Goal: Information Seeking & Learning: Learn about a topic

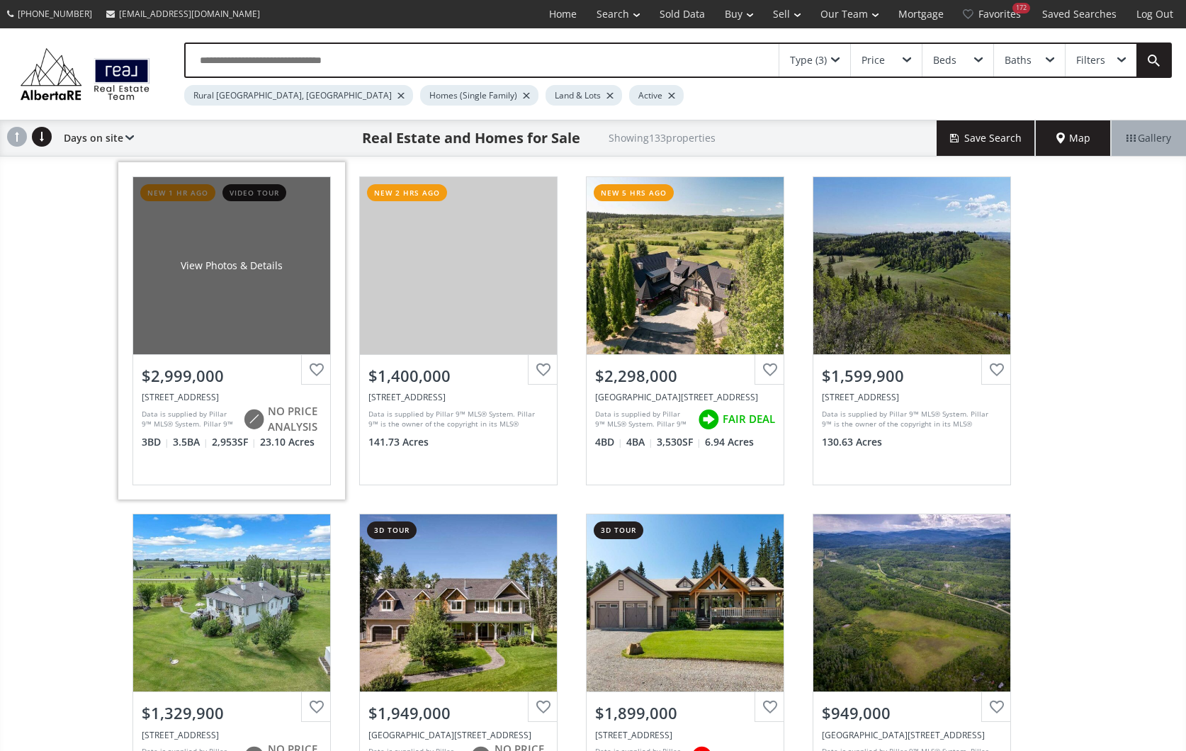
click at [239, 315] on div "View Photos & Details" at bounding box center [231, 265] width 197 height 177
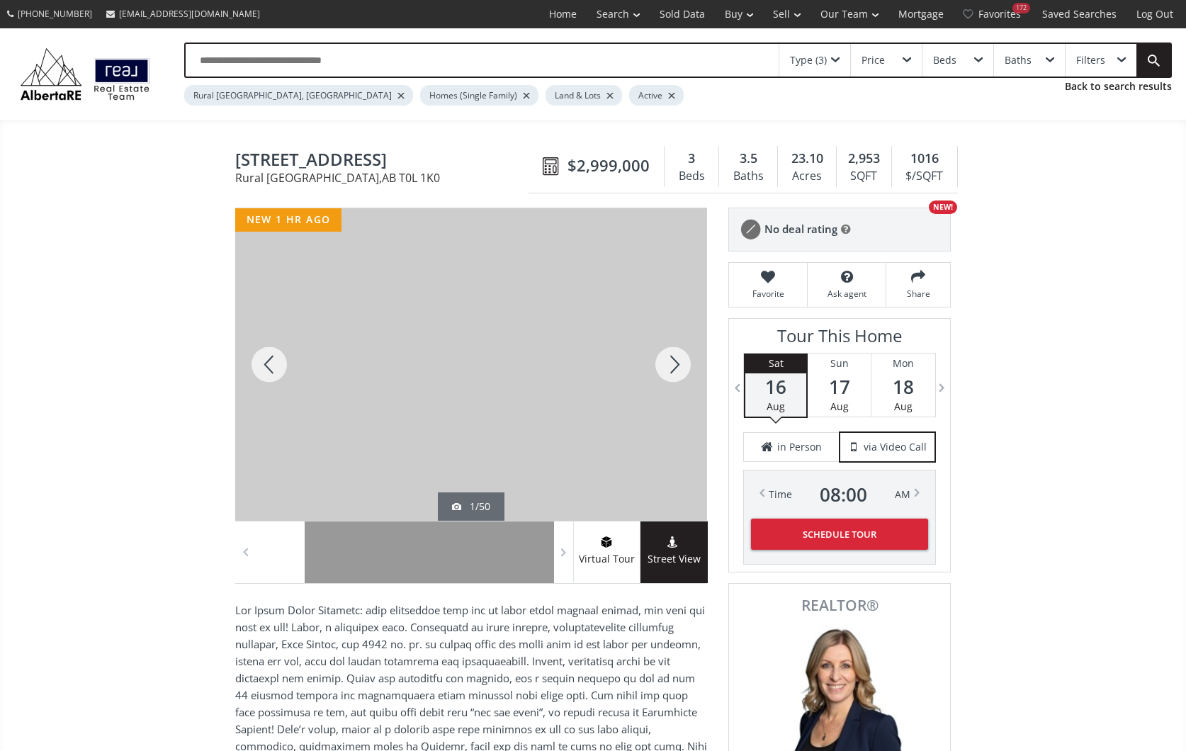
click at [673, 358] on div at bounding box center [673, 364] width 68 height 312
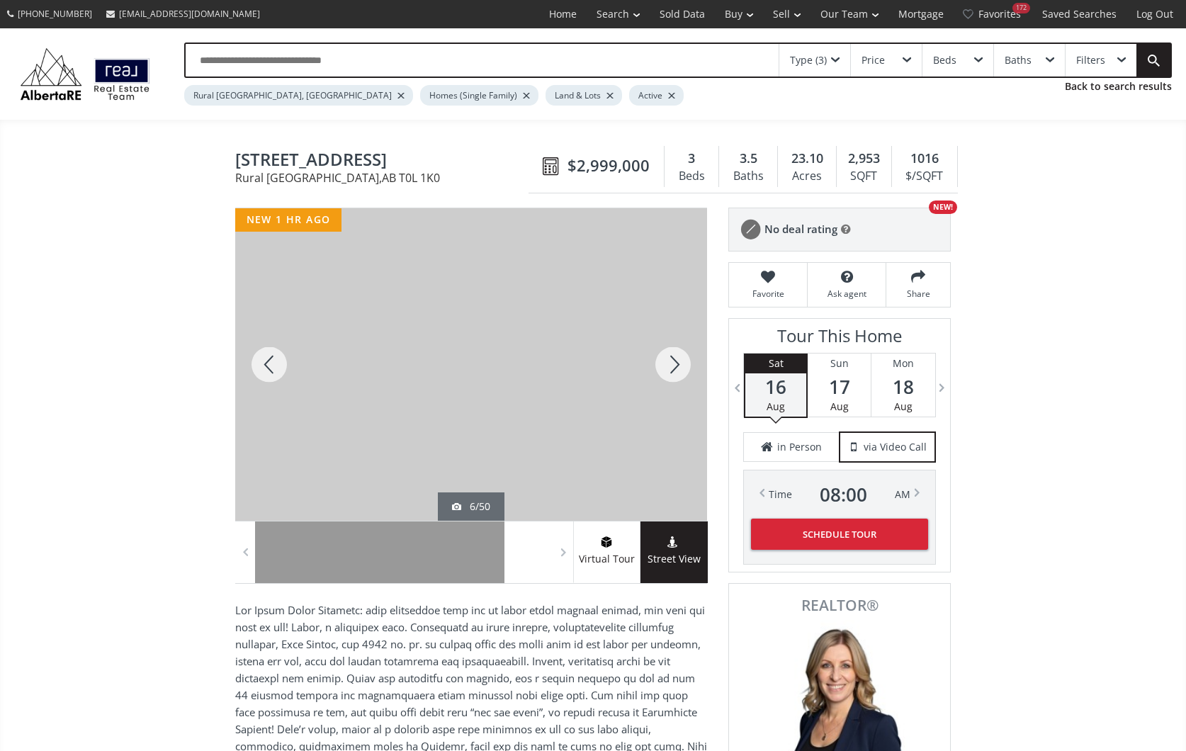
click at [673, 358] on div at bounding box center [673, 364] width 68 height 312
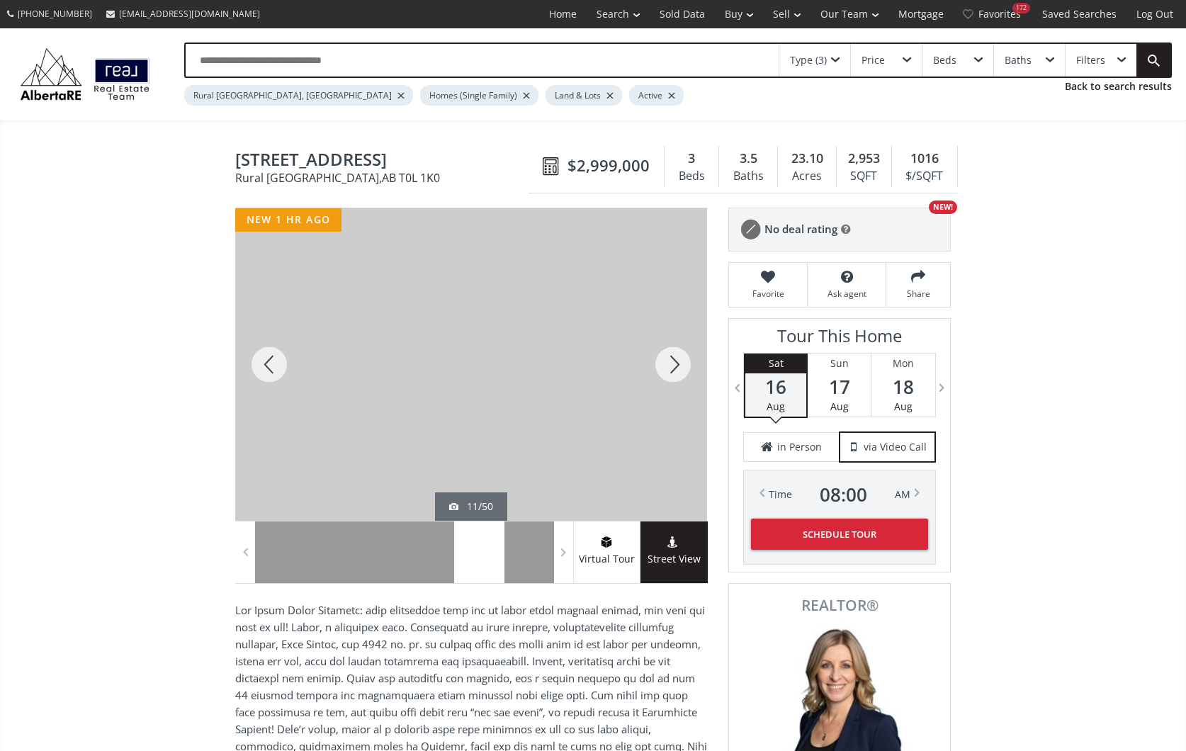
click at [673, 358] on div at bounding box center [673, 364] width 68 height 312
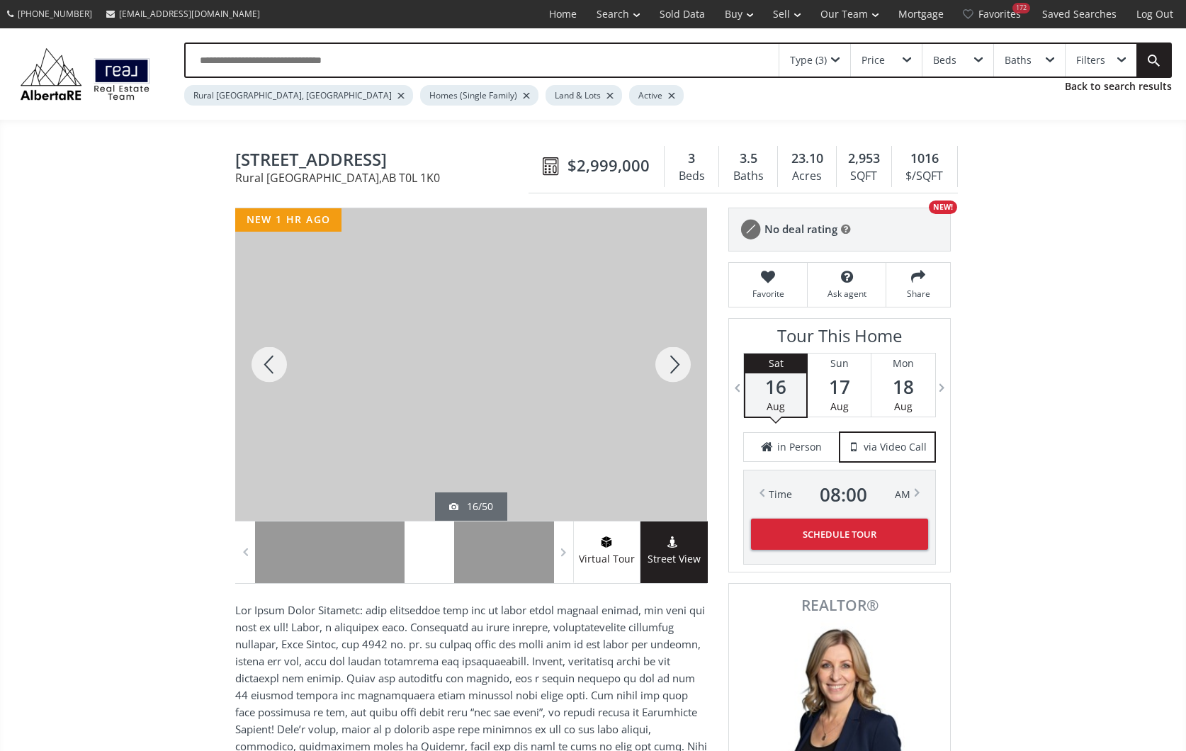
click at [673, 358] on div at bounding box center [673, 364] width 68 height 312
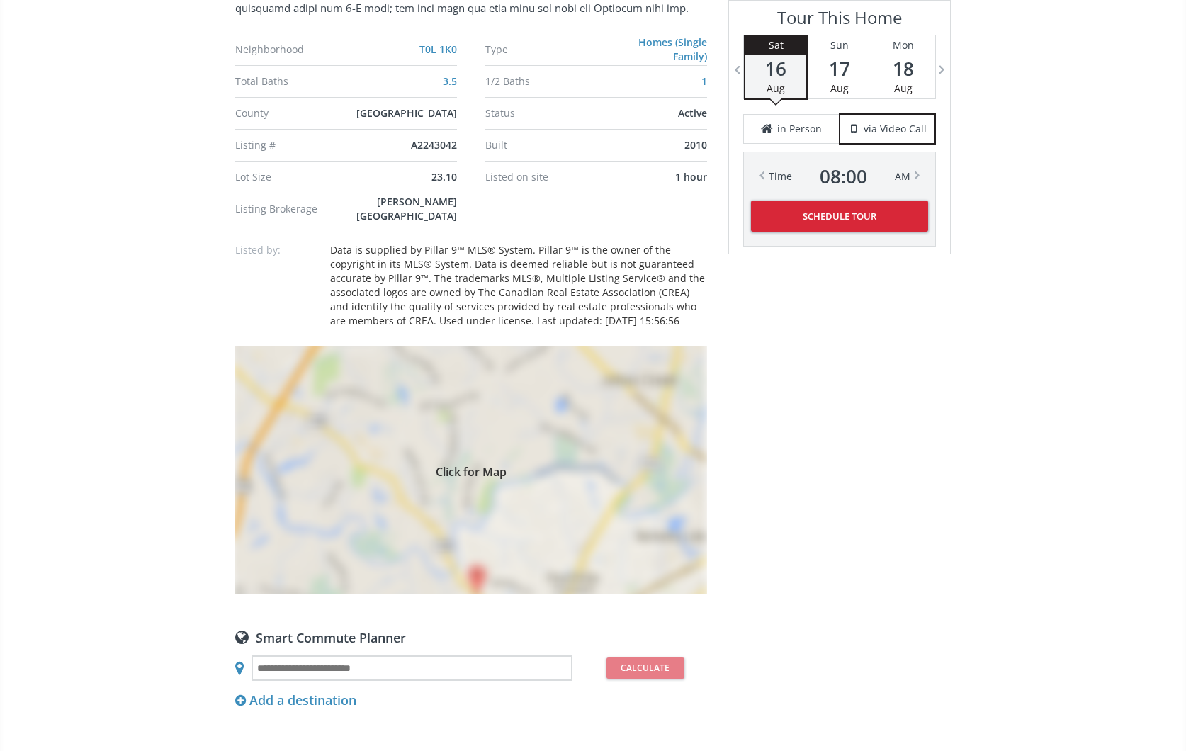
click at [603, 472] on span "Click for Map" at bounding box center [471, 469] width 472 height 11
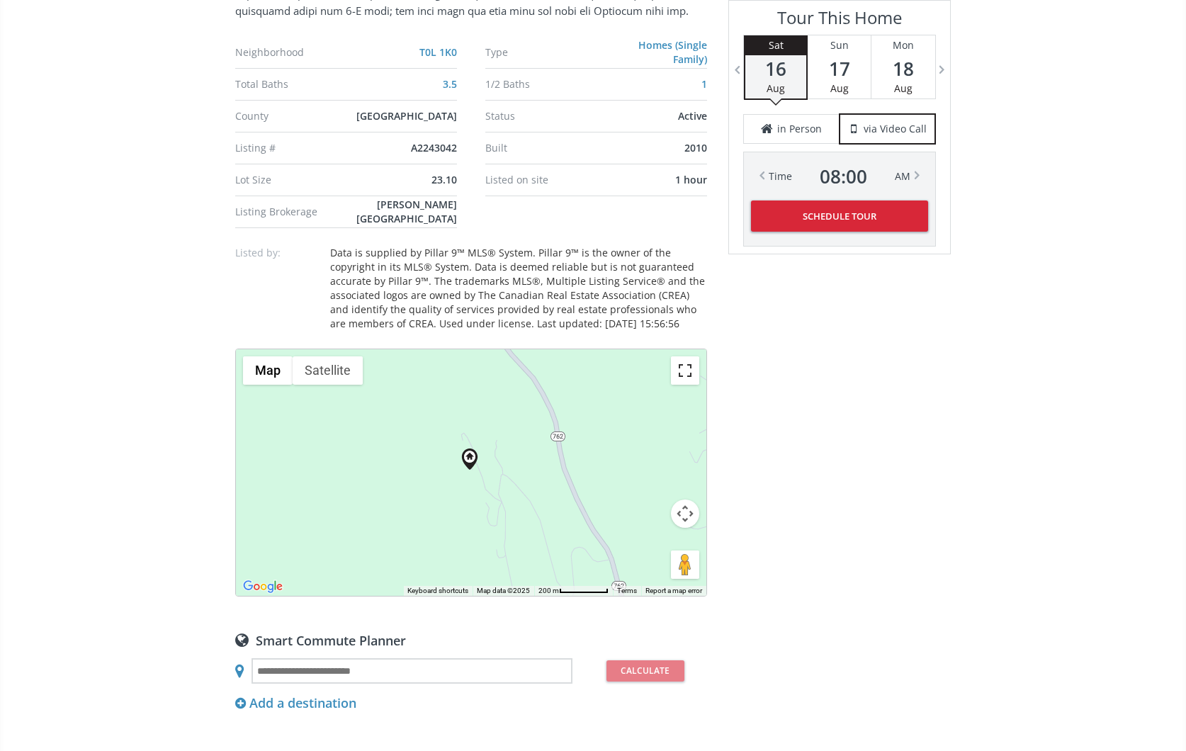
click at [686, 370] on button "Toggle fullscreen view" at bounding box center [685, 370] width 28 height 28
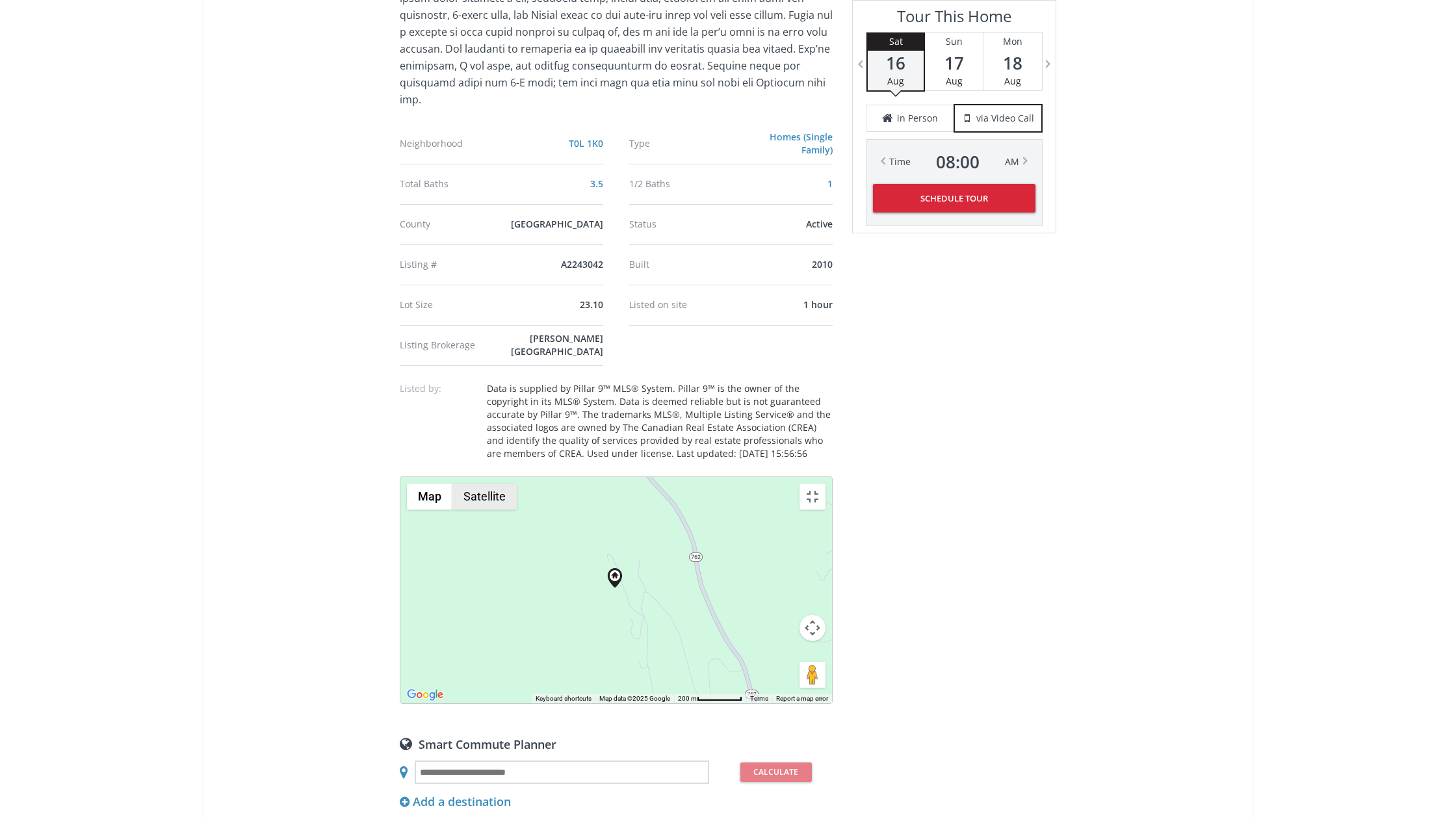
click at [453, 484] on button "Satellite" at bounding box center [485, 497] width 64 height 26
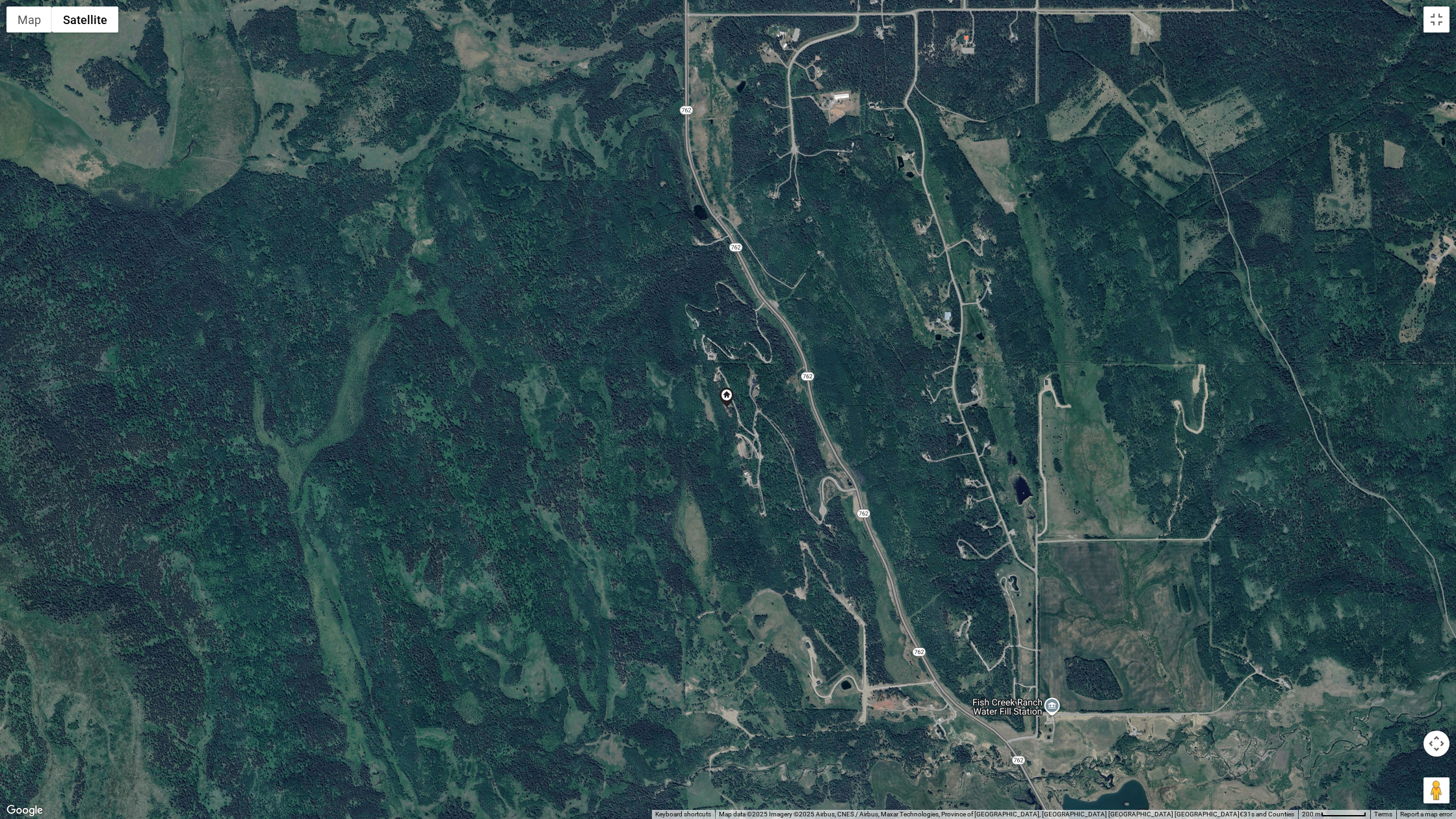
click at [683, 454] on div "To navigate, press the arrow keys." at bounding box center [728, 410] width 1456 height 819
click at [1088, 689] on button "Map camera controls" at bounding box center [1437, 744] width 26 height 26
click at [1088, 689] on button "Zoom in" at bounding box center [1405, 712] width 26 height 26
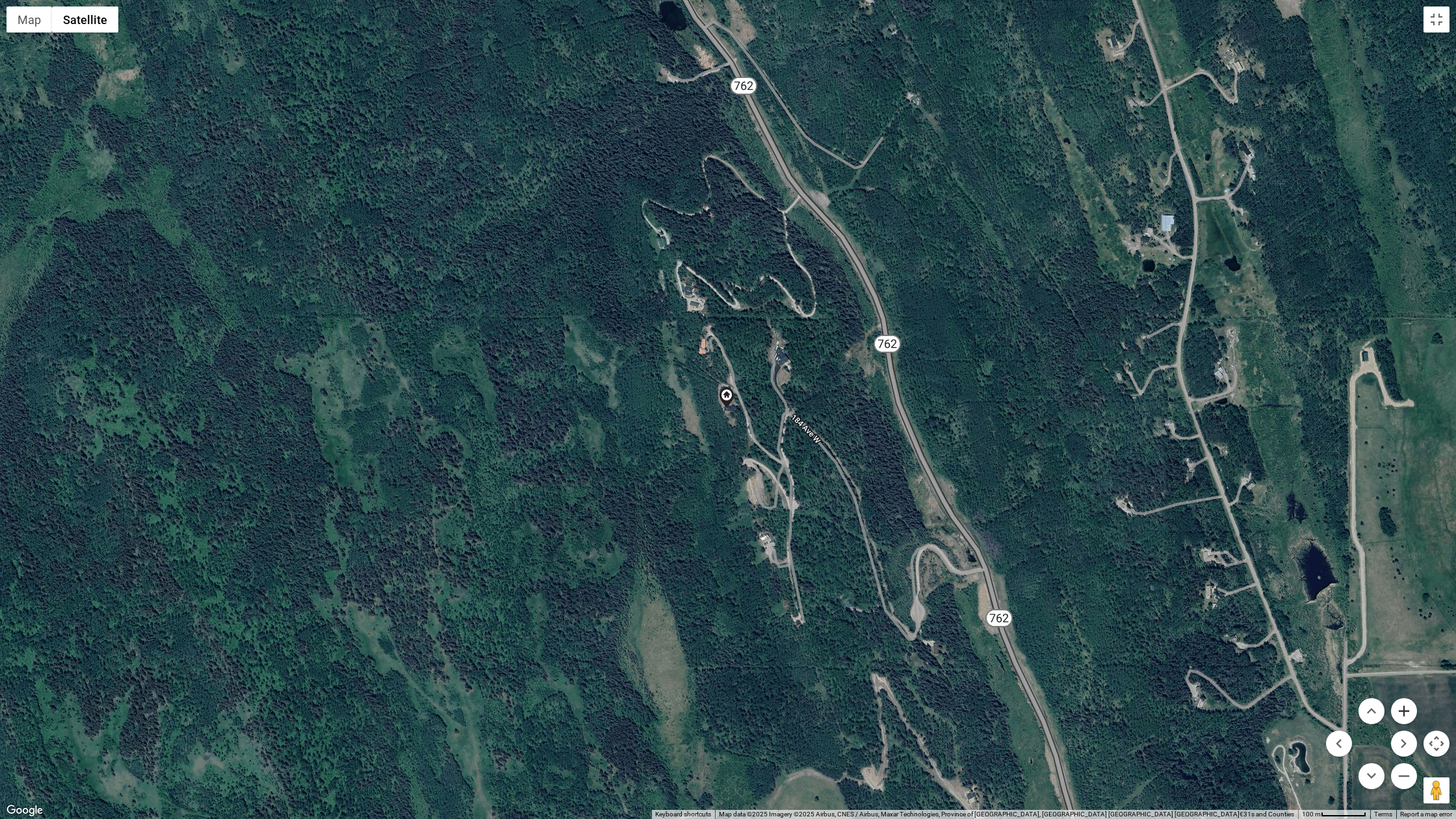
click at [1088, 689] on button "Zoom in" at bounding box center [1405, 712] width 26 height 26
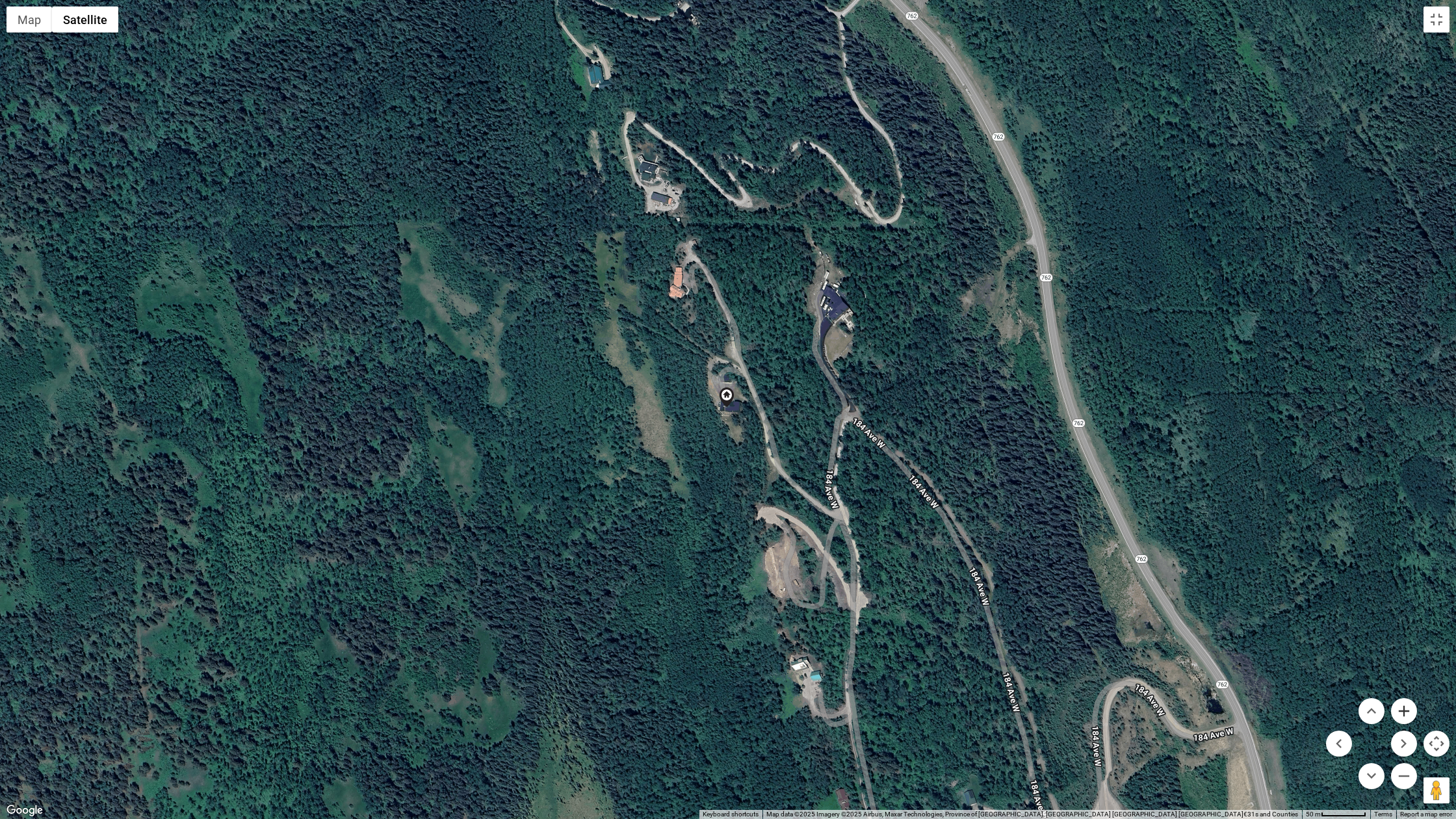
click at [1088, 689] on button "Zoom in" at bounding box center [1405, 712] width 26 height 26
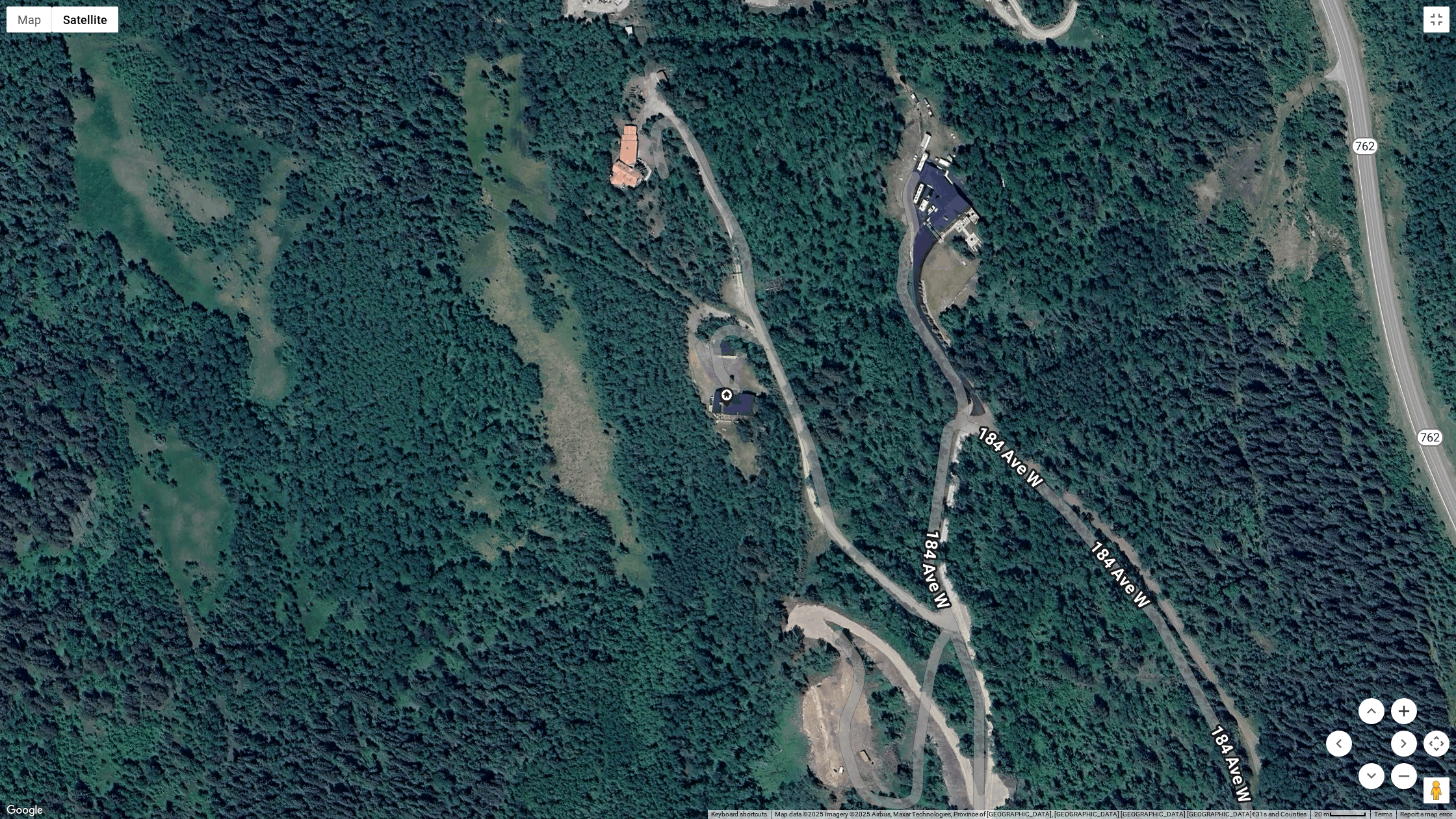
click at [1088, 689] on button "Zoom in" at bounding box center [1405, 712] width 26 height 26
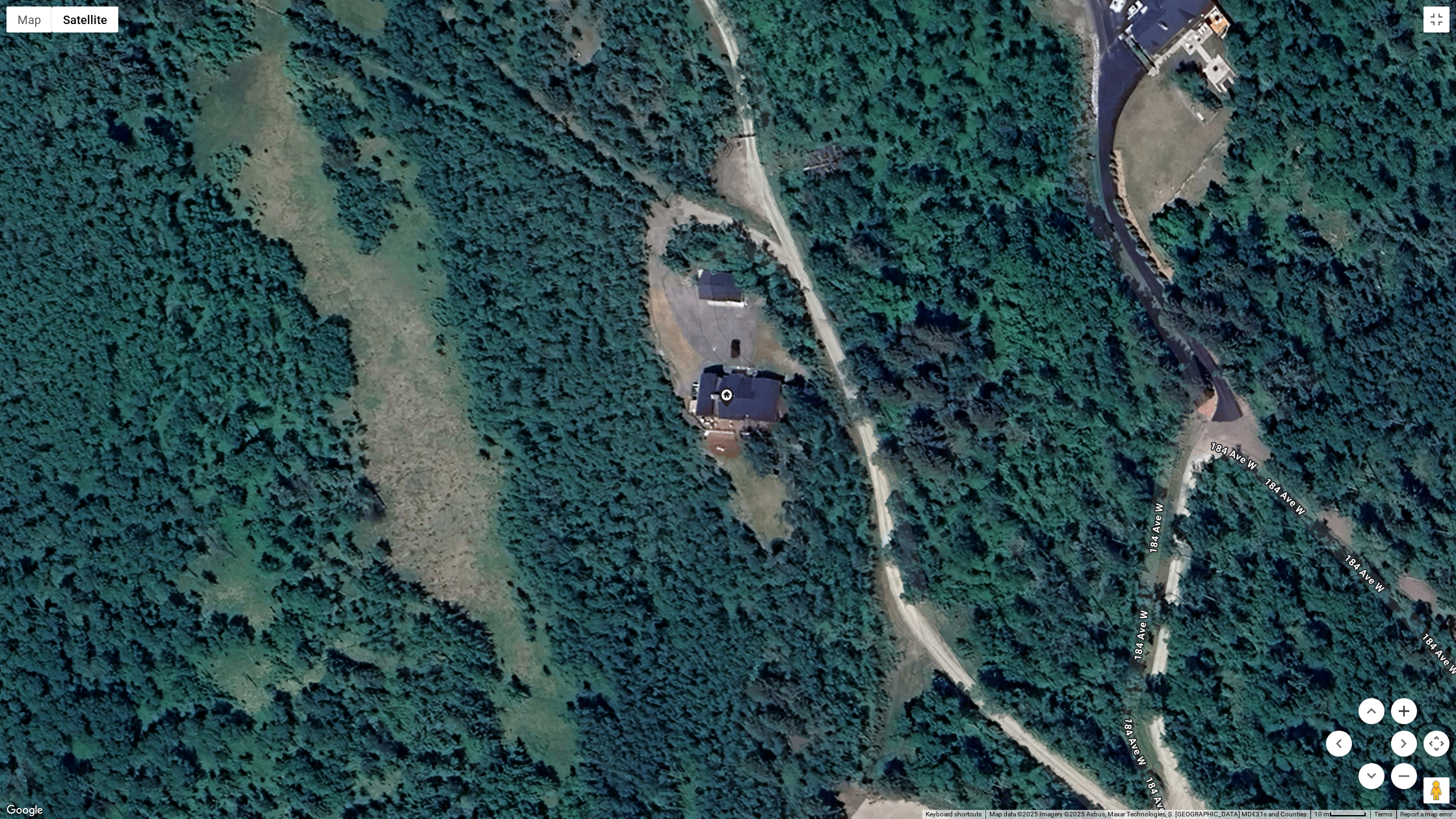
click at [1088, 689] on button "Zoom in" at bounding box center [1405, 712] width 26 height 26
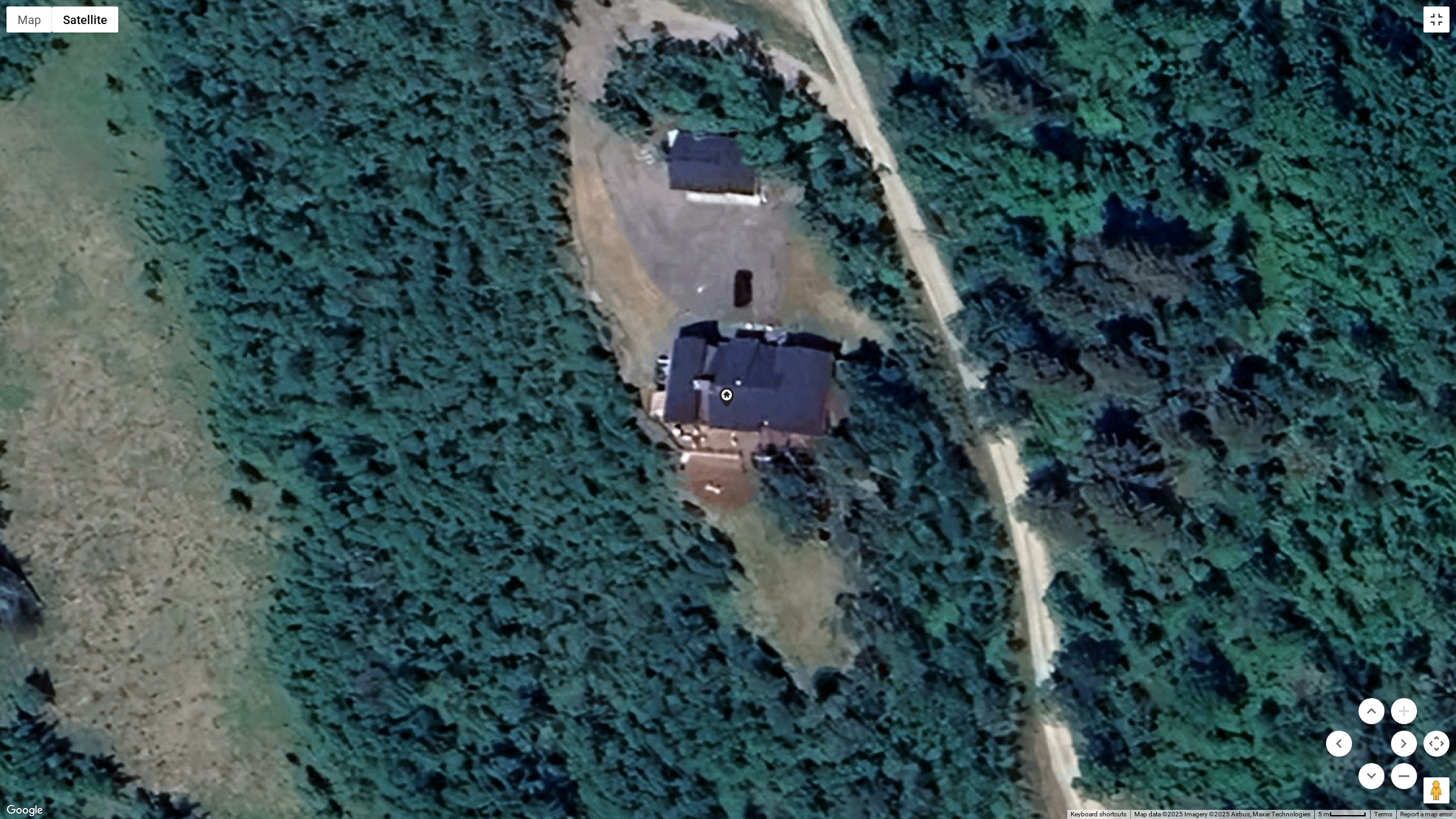
click at [1088, 17] on button "Toggle fullscreen view" at bounding box center [1437, 19] width 26 height 26
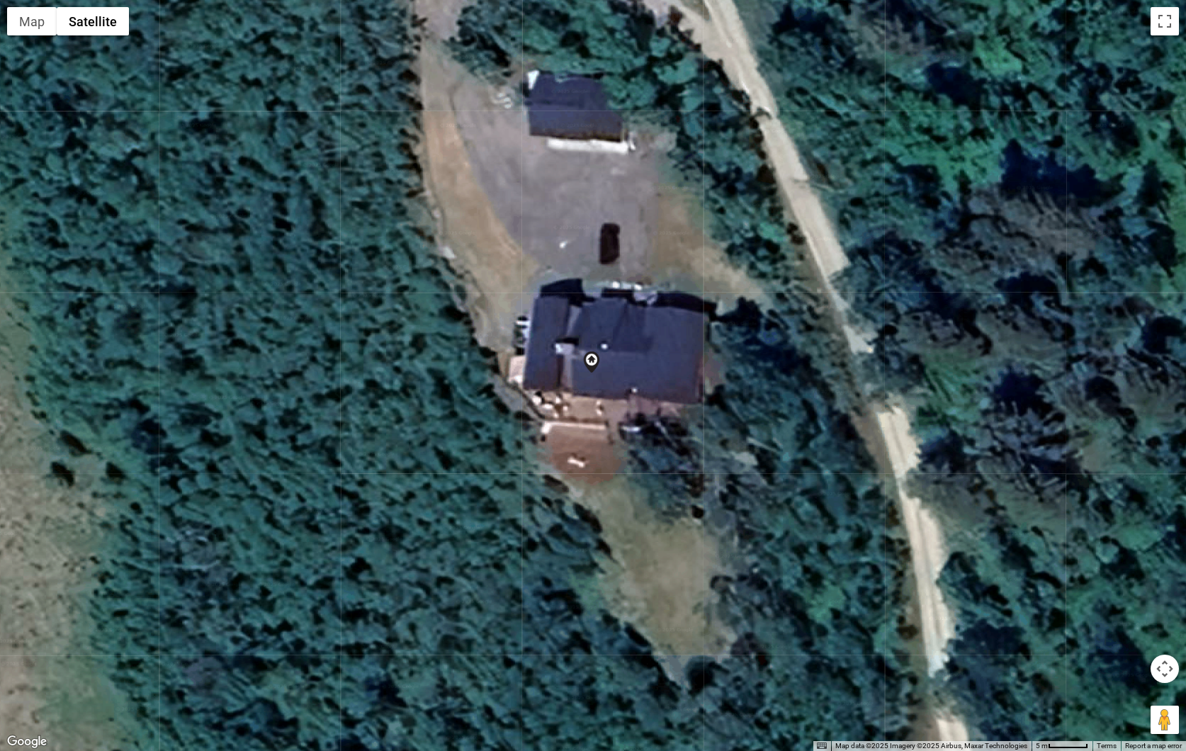
scroll to position [0, 0]
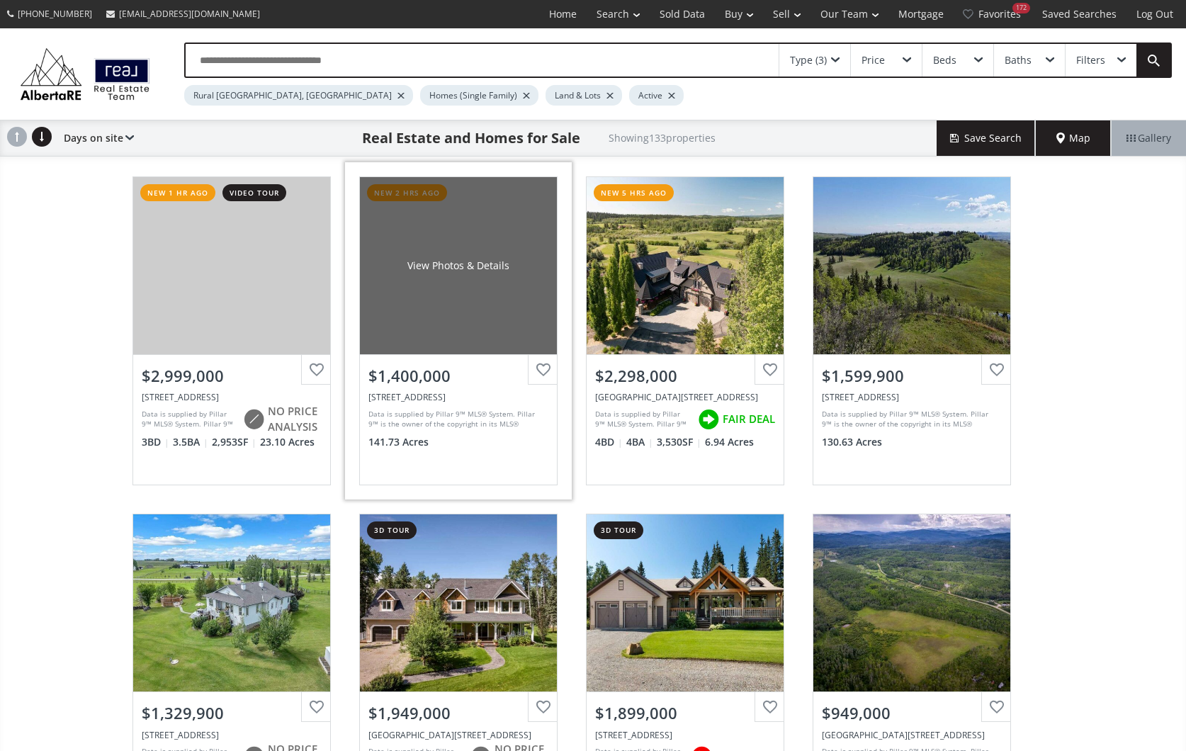
click at [501, 318] on div "View Photos & Details" at bounding box center [458, 265] width 197 height 177
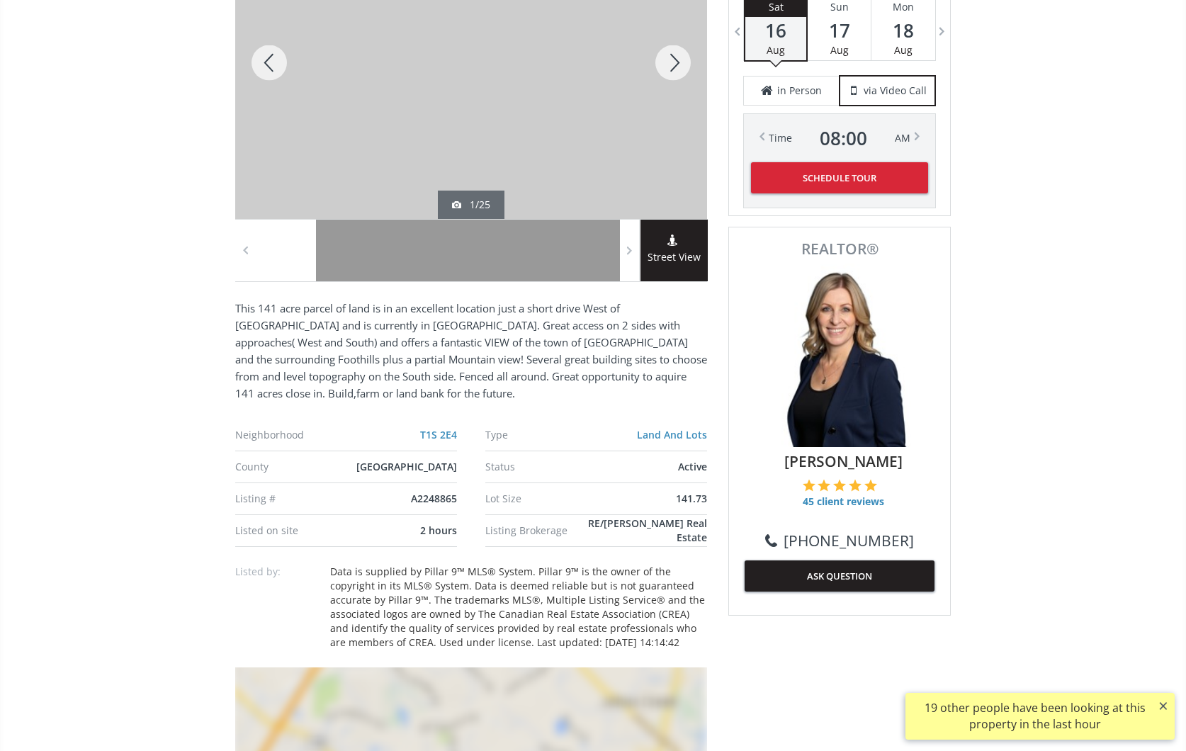
scroll to position [303, 0]
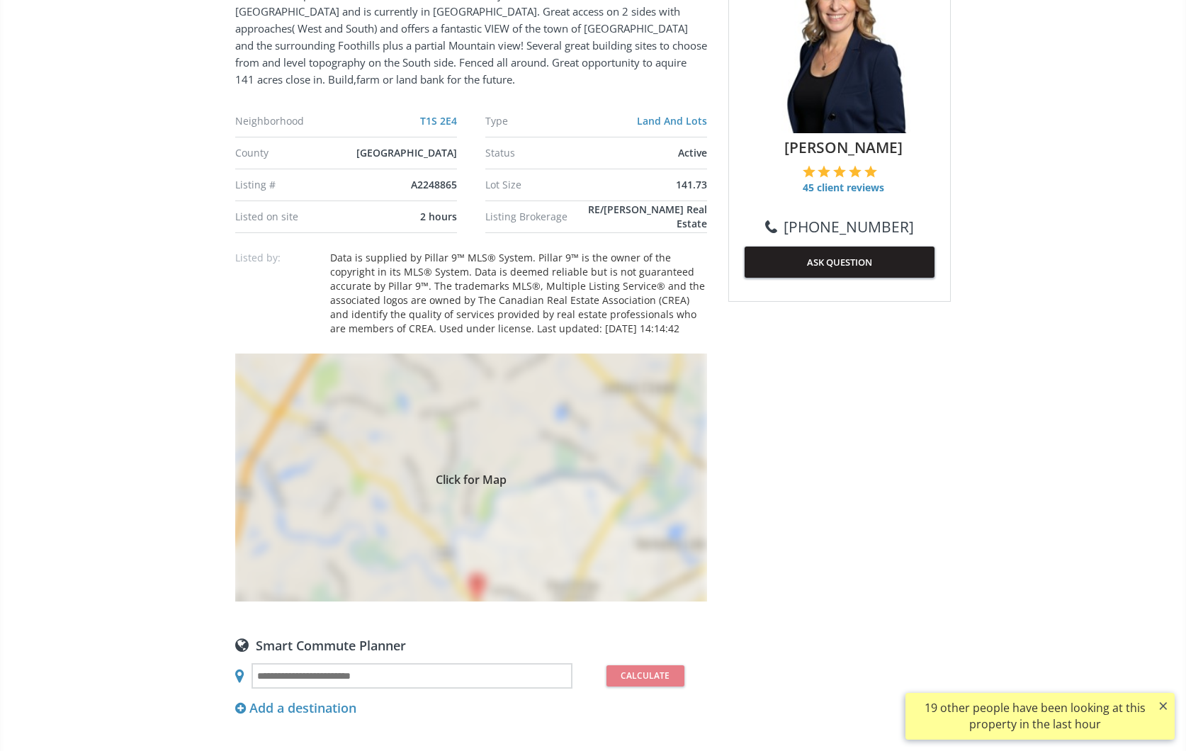
click at [586, 445] on div "Click for Map" at bounding box center [471, 477] width 472 height 248
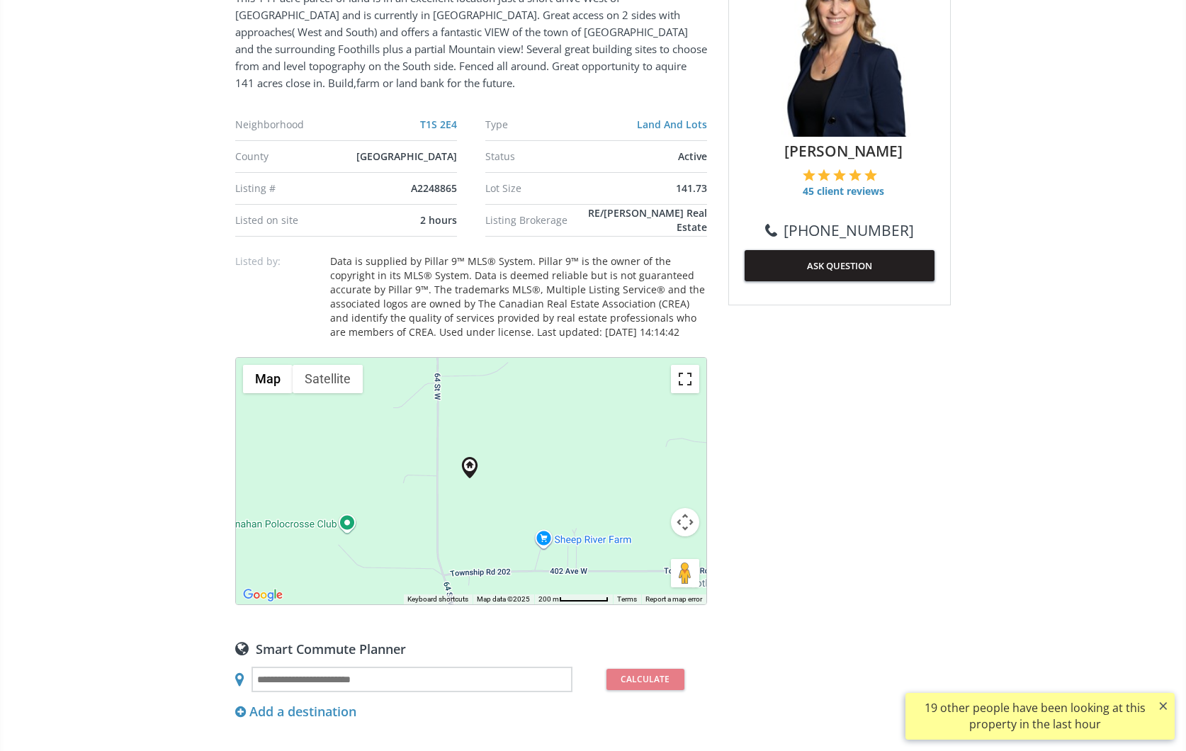
click at [687, 370] on button "Toggle fullscreen view" at bounding box center [685, 379] width 28 height 28
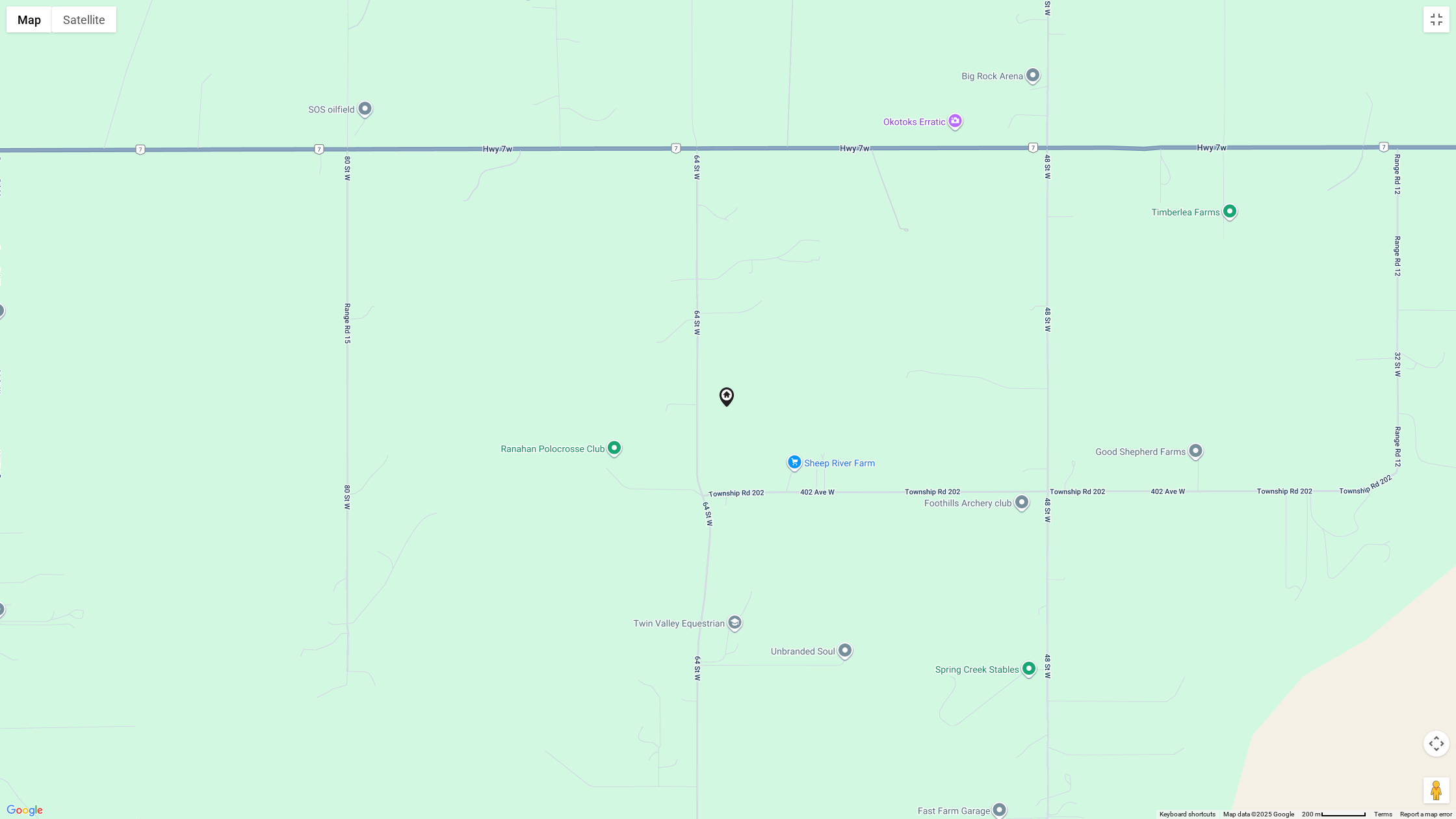
click at [1088, 689] on button "Map camera controls" at bounding box center [1437, 744] width 26 height 26
click at [1088, 689] on button "Zoom in" at bounding box center [1405, 712] width 26 height 26
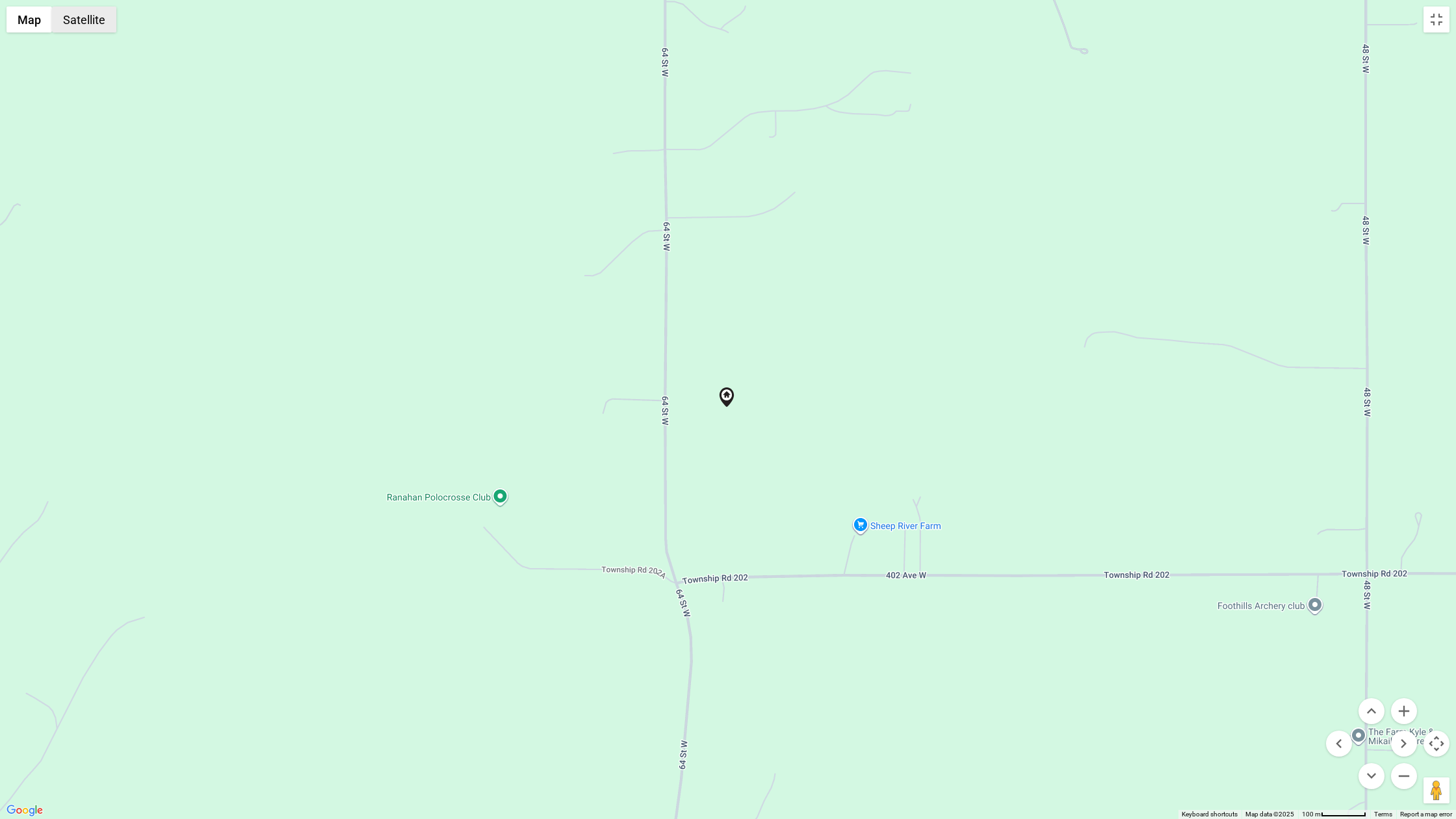
click at [75, 15] on button "Satellite" at bounding box center [84, 19] width 64 height 26
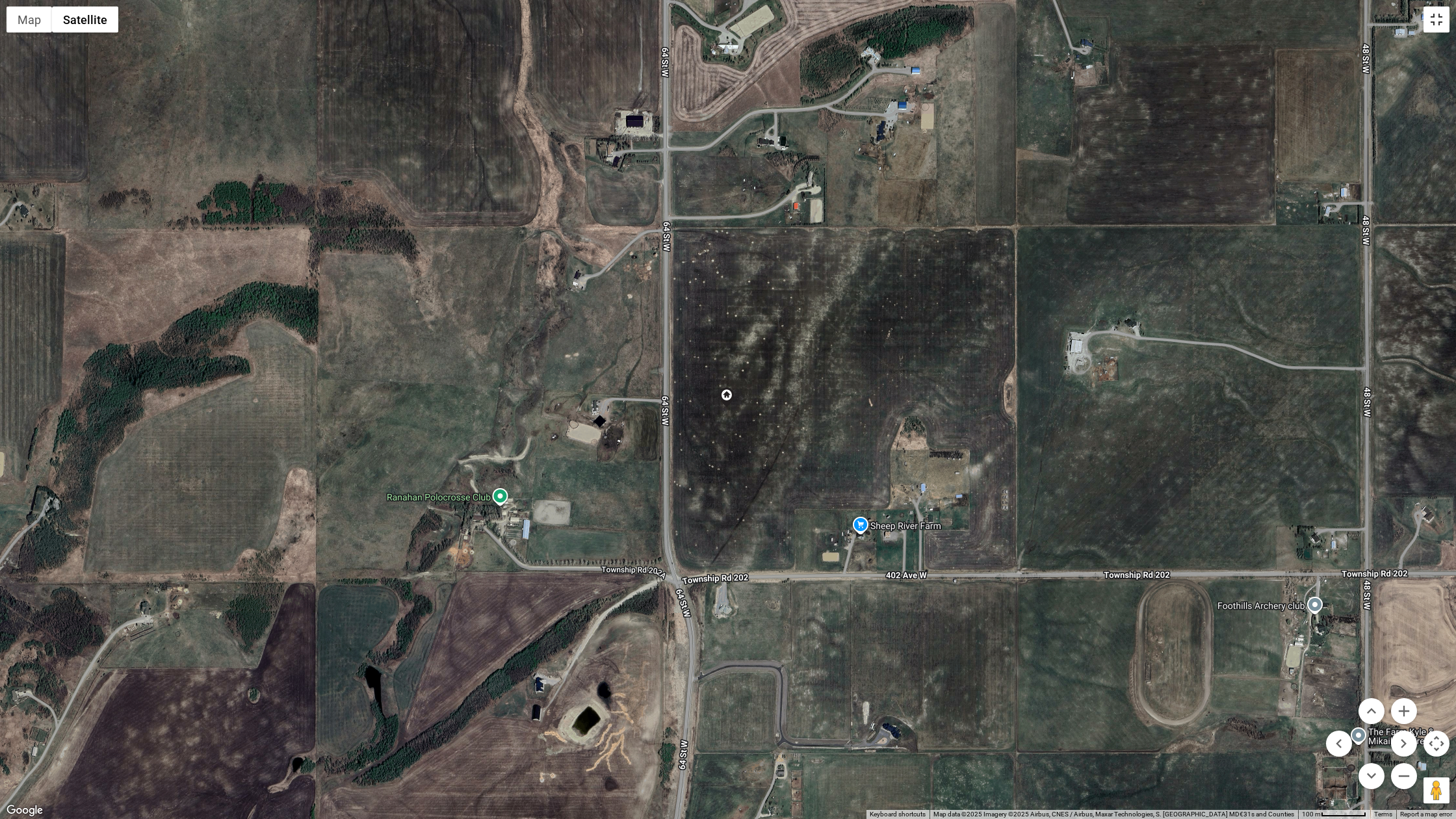
click at [1088, 20] on button "Toggle fullscreen view" at bounding box center [1437, 19] width 26 height 26
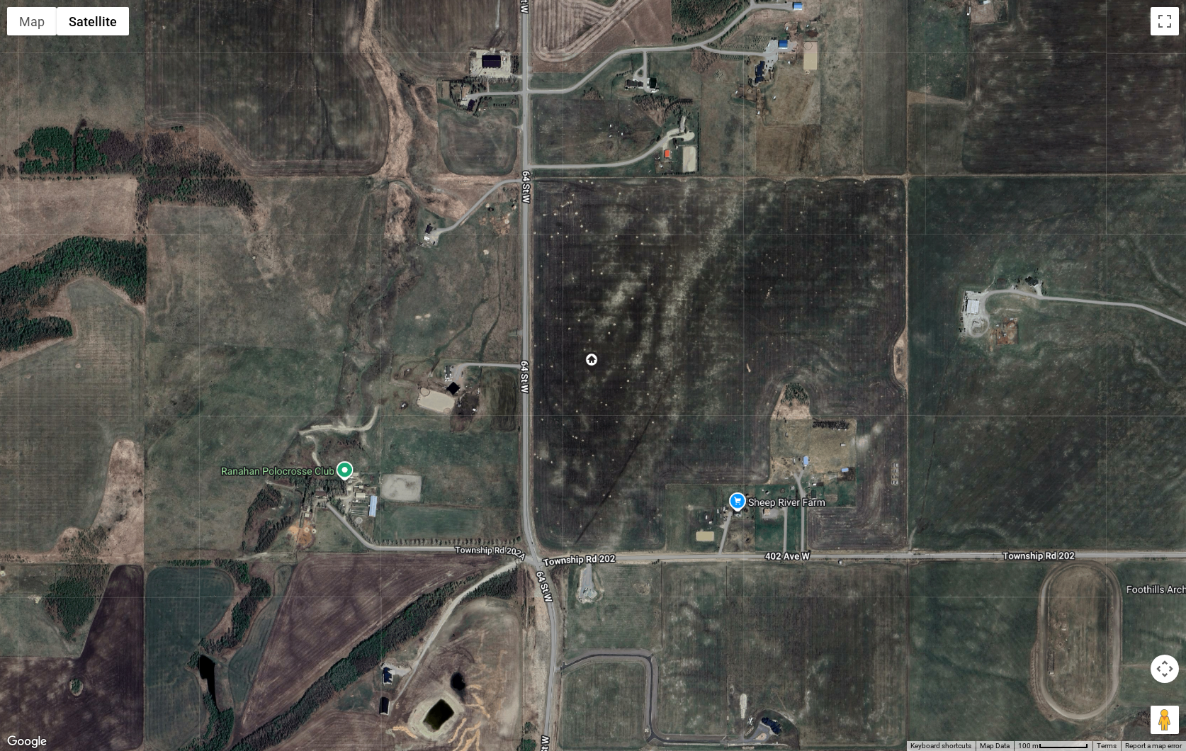
scroll to position [0, 0]
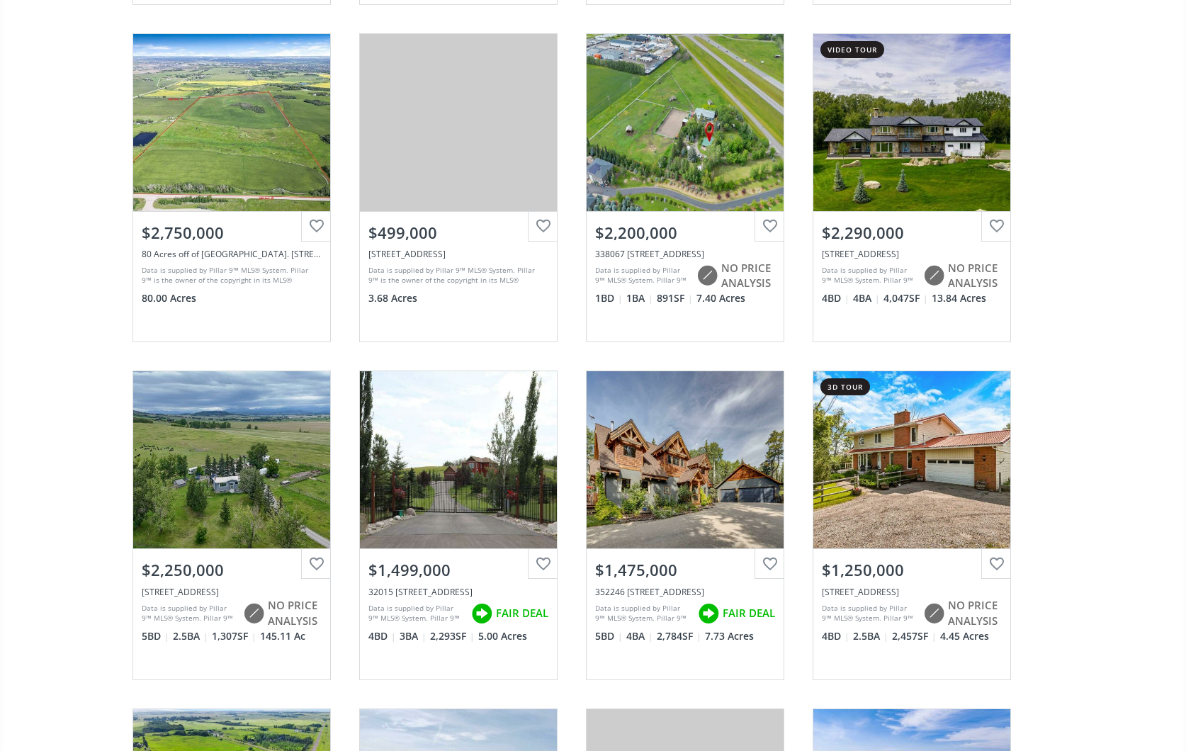
scroll to position [1833, 0]
